Goal: Find specific page/section: Find specific page/section

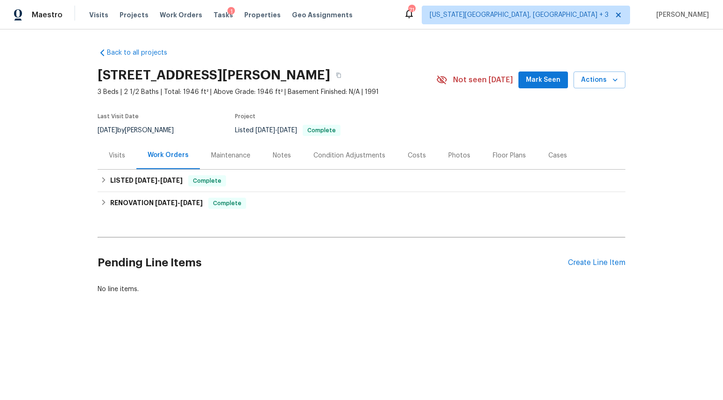
click at [408, 154] on div "Costs" at bounding box center [417, 155] width 18 height 9
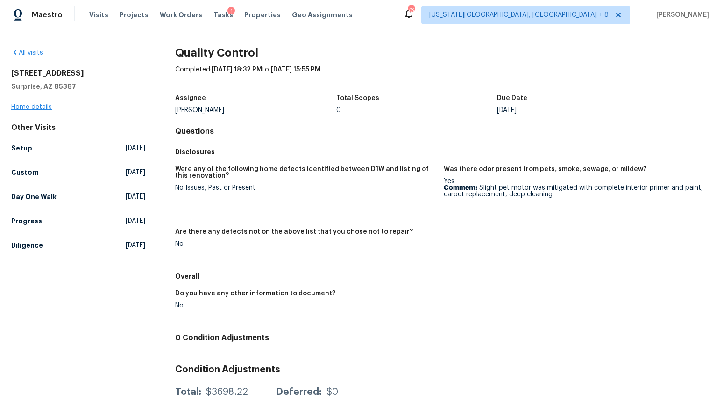
click at [42, 104] on link "Home details" at bounding box center [31, 107] width 41 height 7
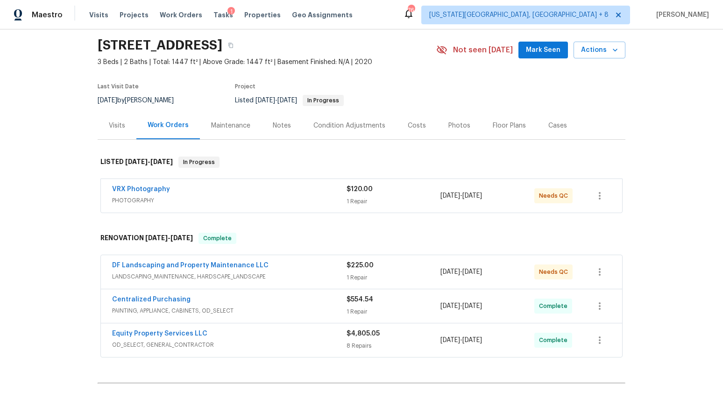
scroll to position [39, 0]
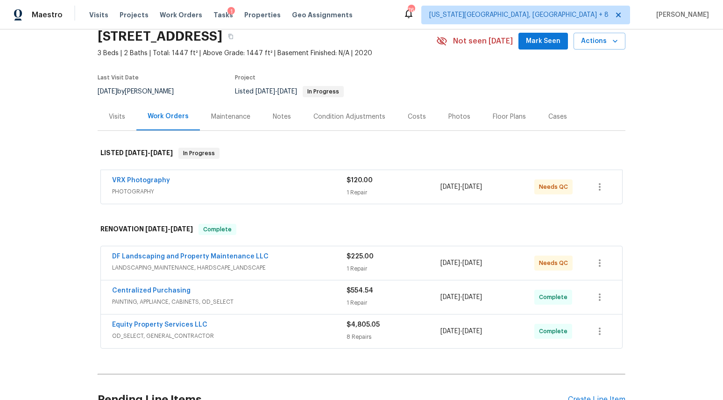
click at [449, 117] on div "Photos" at bounding box center [459, 116] width 22 height 9
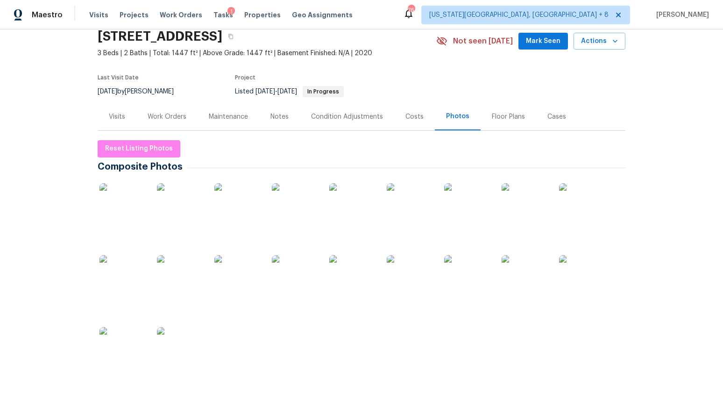
click at [178, 111] on div "Work Orders" at bounding box center [166, 117] width 61 height 28
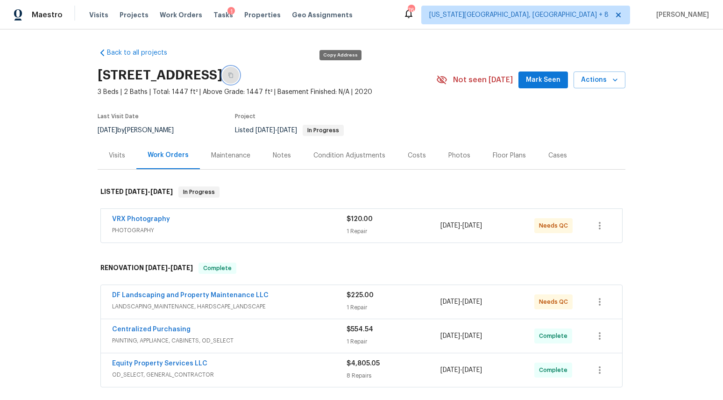
click at [234, 75] on icon "button" at bounding box center [231, 75] width 6 height 6
click at [248, 13] on span "Properties" at bounding box center [262, 14] width 36 height 9
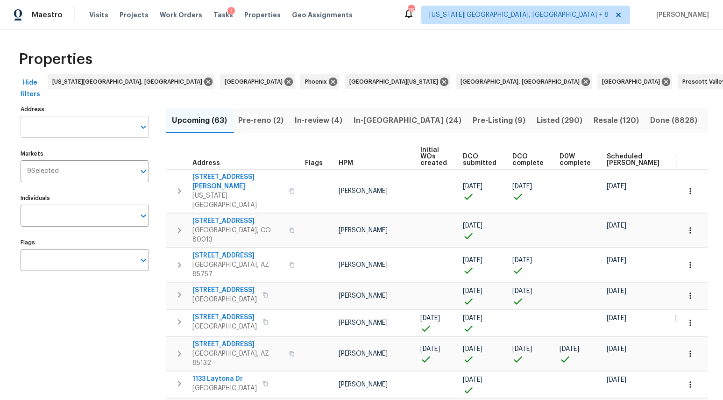
click at [75, 116] on input "Address" at bounding box center [78, 127] width 114 height 22
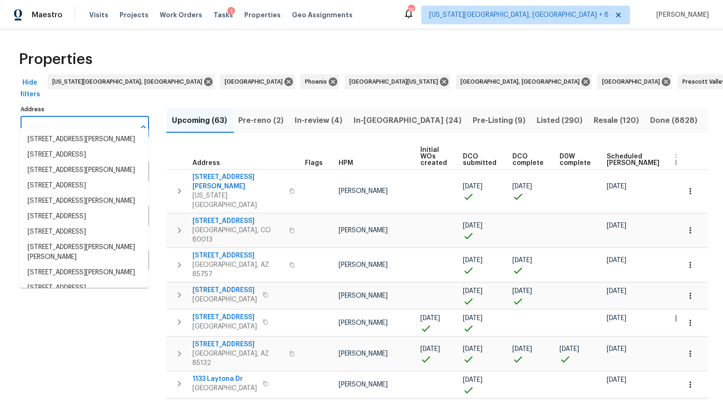
paste input "23204 N 175th Ln, Surprise, AZ 85387"
type input "23204 N 175th Ln, Surprise, AZ 85387"
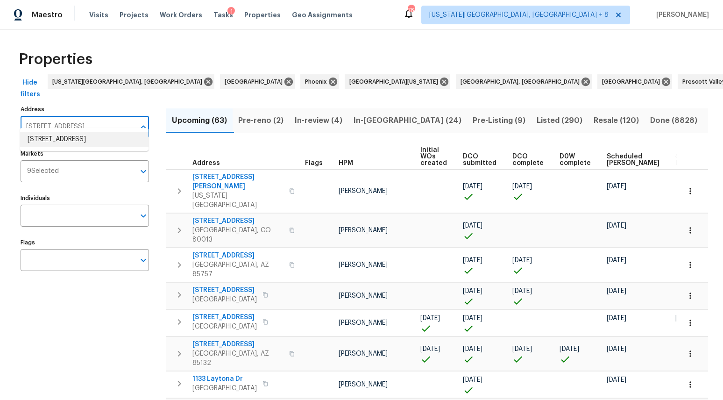
click at [81, 134] on li "23204 N 175th Ln Surprise AZ 85387" at bounding box center [84, 139] width 128 height 15
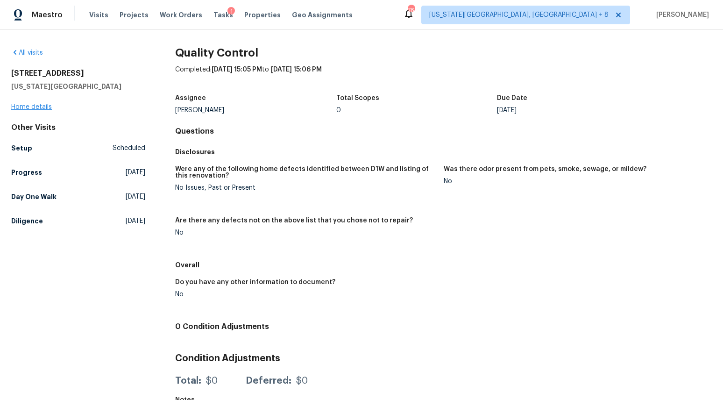
click at [35, 108] on link "Home details" at bounding box center [31, 107] width 41 height 7
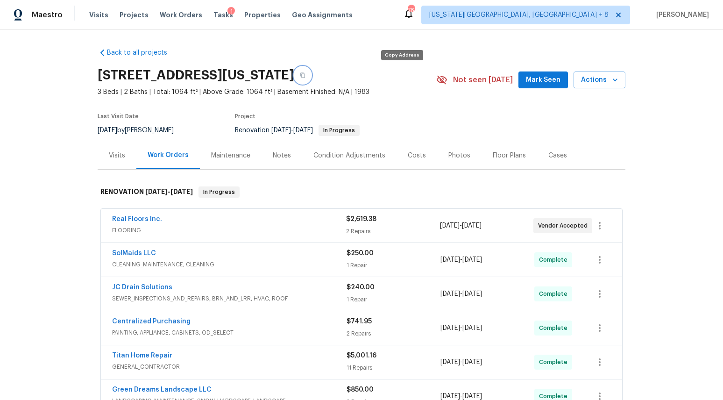
click at [305, 73] on icon "button" at bounding box center [303, 75] width 6 height 6
click at [221, 40] on div "Back to all projects 4150 Shining Way, Colorado Springs, CO 80916 3 Beds | 2 Ba…" at bounding box center [361, 214] width 723 height 370
click at [247, 13] on span "Properties" at bounding box center [262, 14] width 36 height 9
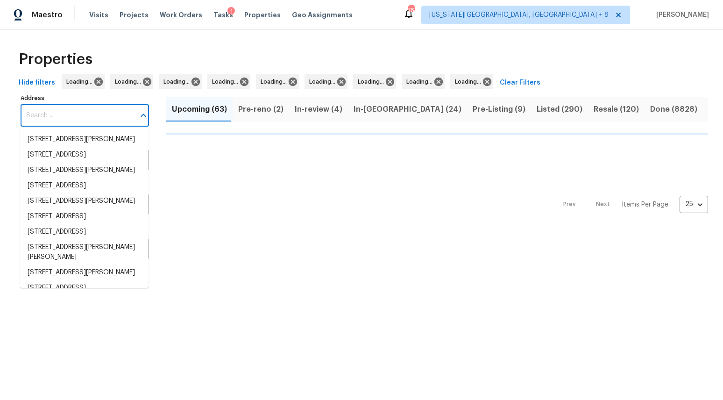
click at [81, 116] on input "Address" at bounding box center [78, 116] width 114 height 22
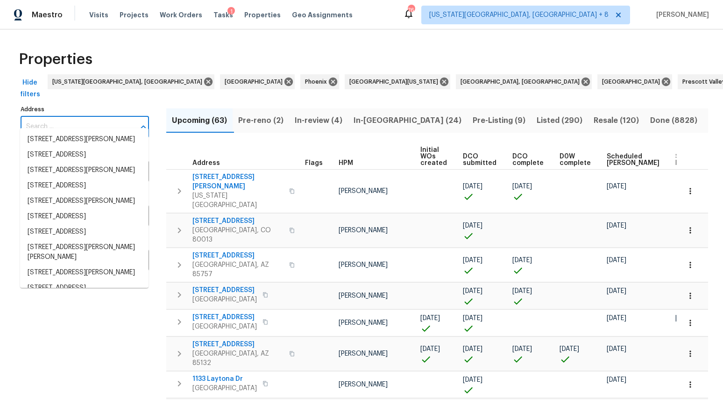
click at [77, 116] on input "Address" at bounding box center [78, 127] width 114 height 22
paste input "4150 Shining Way, Colorado Springs, CO 80916"
type input "4150 Shining Way, Colorado Springs, CO 80916"
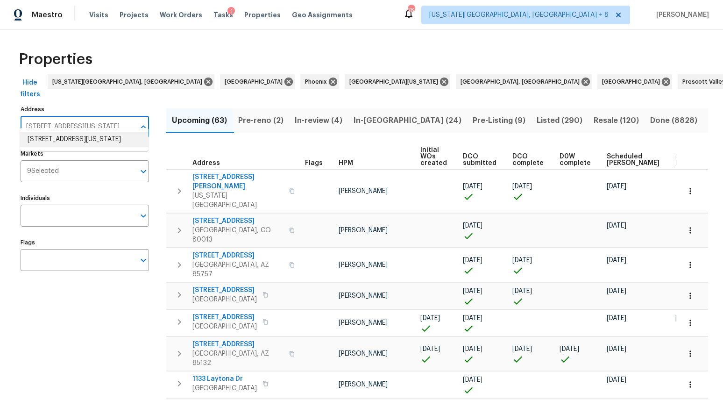
click at [61, 136] on li "4150 Shining Way Colorado Springs CO 80916" at bounding box center [84, 139] width 128 height 15
